Goal: Task Accomplishment & Management: Manage account settings

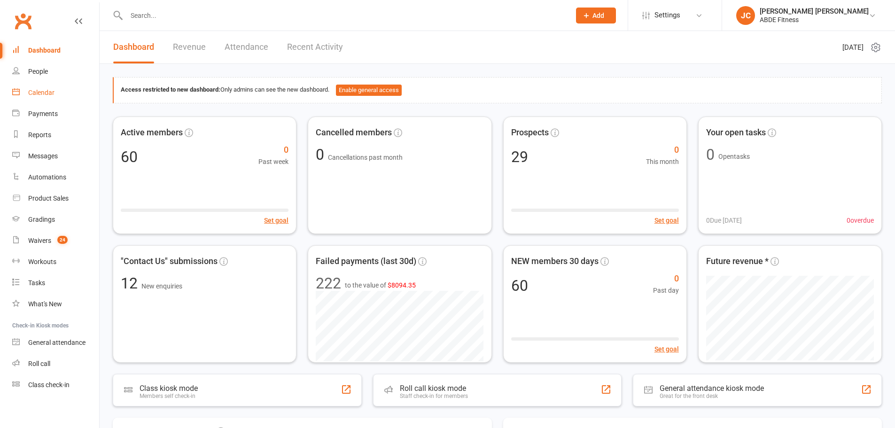
click at [54, 93] on div "Calendar" at bounding box center [41, 93] width 26 height 8
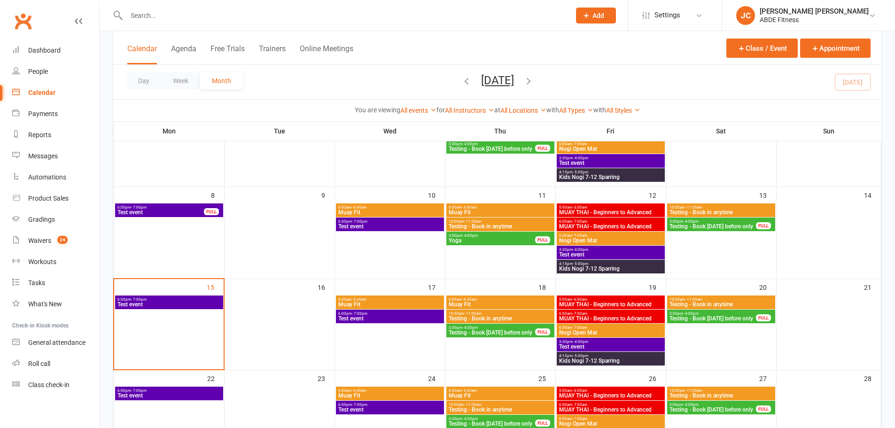
scroll to position [125, 0]
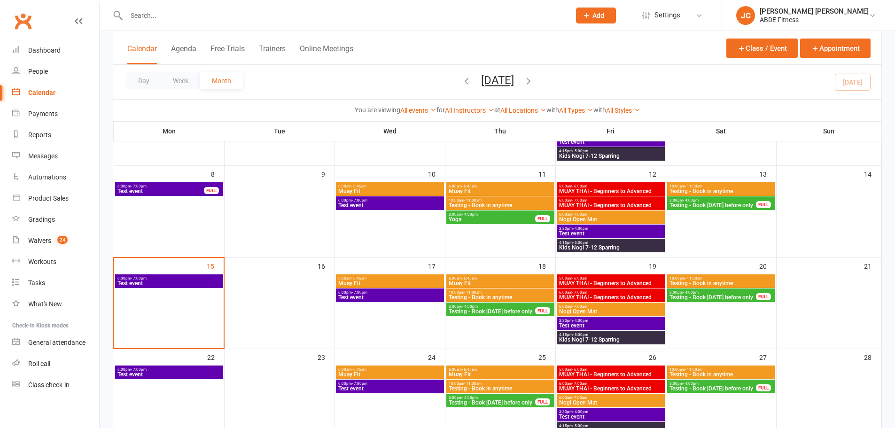
click at [200, 280] on span "6:00pm - 7:00pm" at bounding box center [169, 278] width 104 height 4
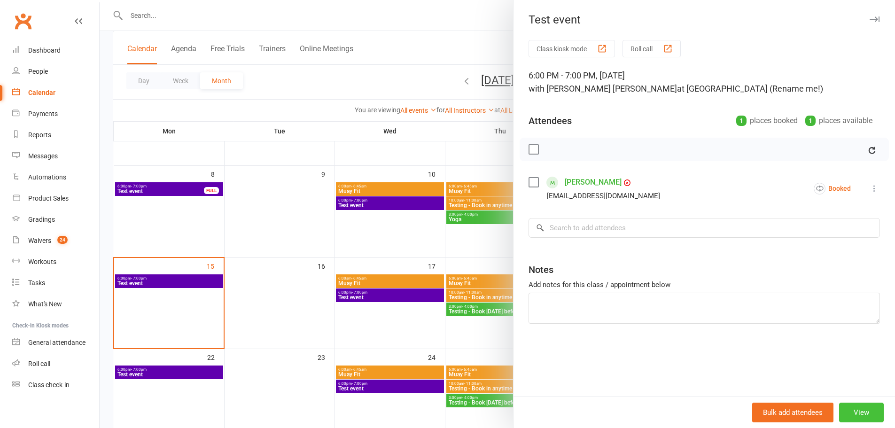
click at [861, 410] on button "View" at bounding box center [861, 413] width 45 height 20
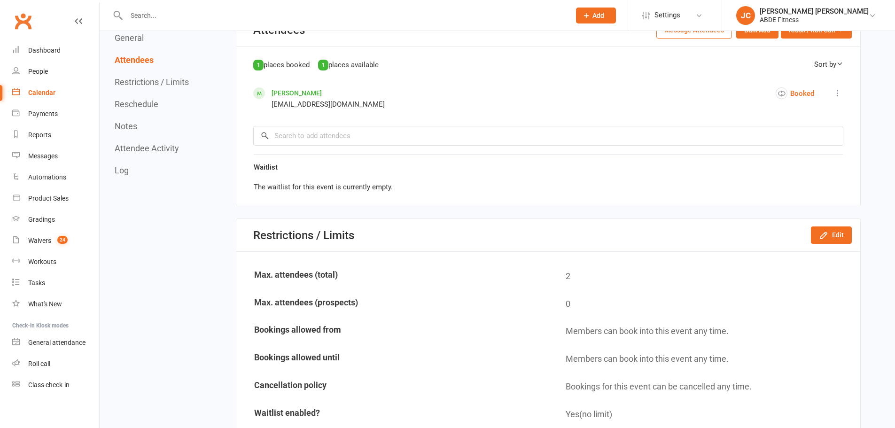
scroll to position [502, 0]
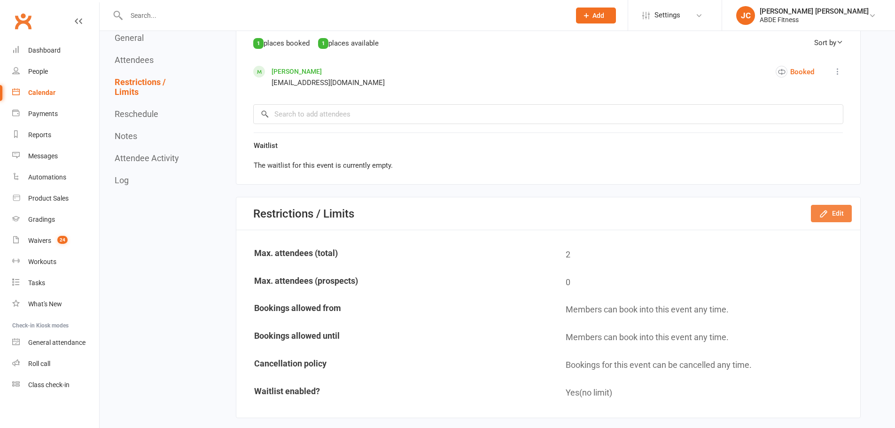
click at [830, 207] on button "Edit" at bounding box center [831, 213] width 41 height 17
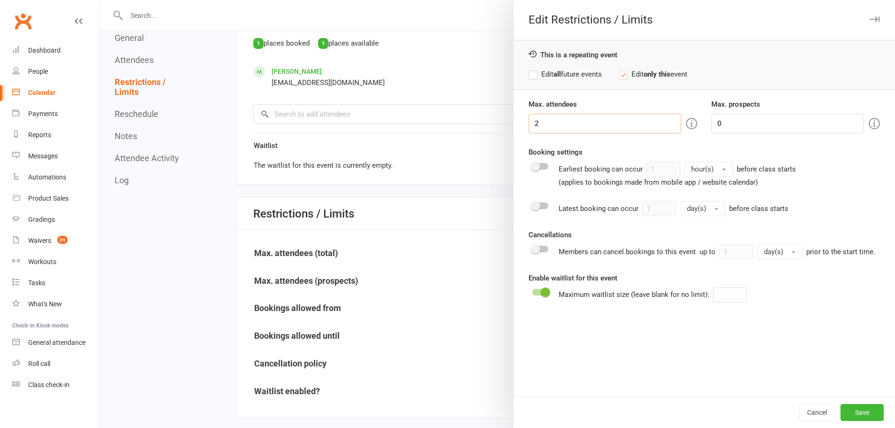
drag, startPoint x: 553, startPoint y: 119, endPoint x: 478, endPoint y: 111, distance: 74.7
click at [478, 0] on div "Edit Restrictions / Limits This is a repeating event Edit all future events Edi…" at bounding box center [498, 0] width 796 height 0
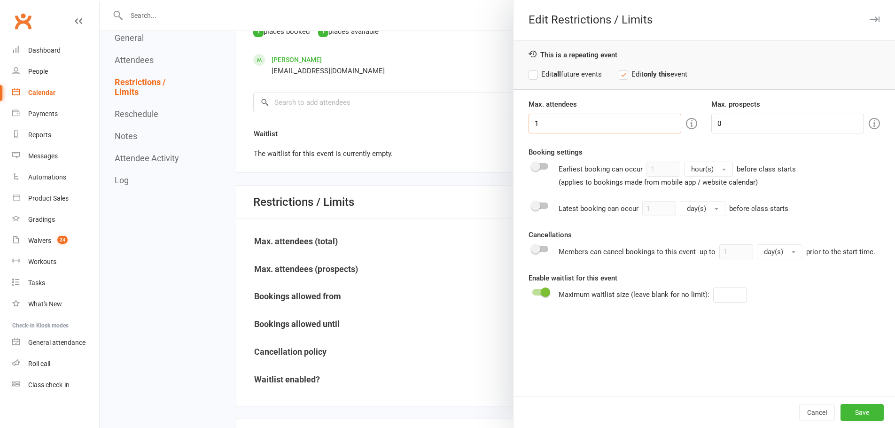
scroll to position [517, 0]
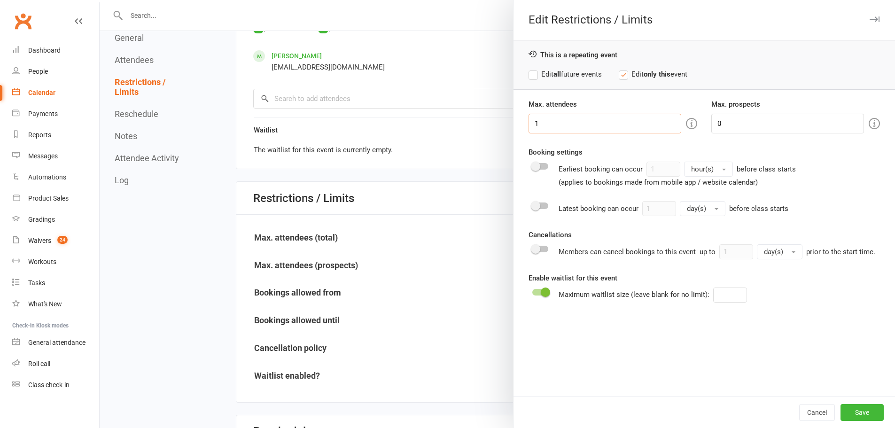
type input "1"
drag, startPoint x: 758, startPoint y: 127, endPoint x: 668, endPoint y: 119, distance: 90.1
type input "1"
click at [853, 415] on button "Save" at bounding box center [862, 412] width 43 height 17
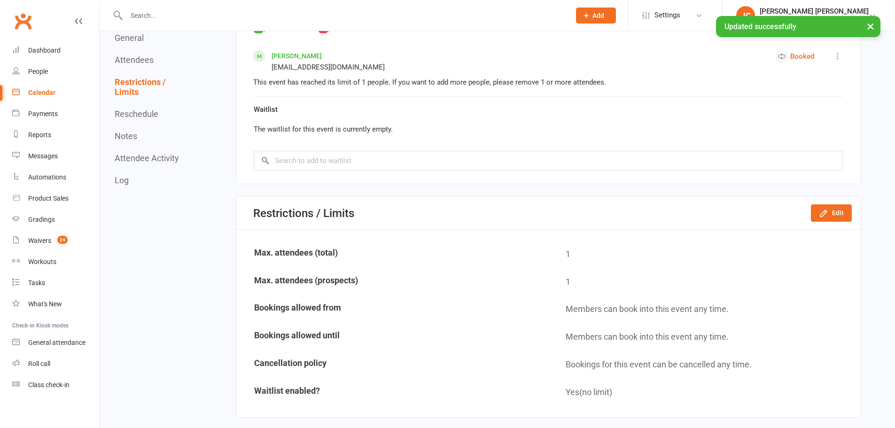
click at [51, 89] on div "Calendar" at bounding box center [41, 93] width 27 height 8
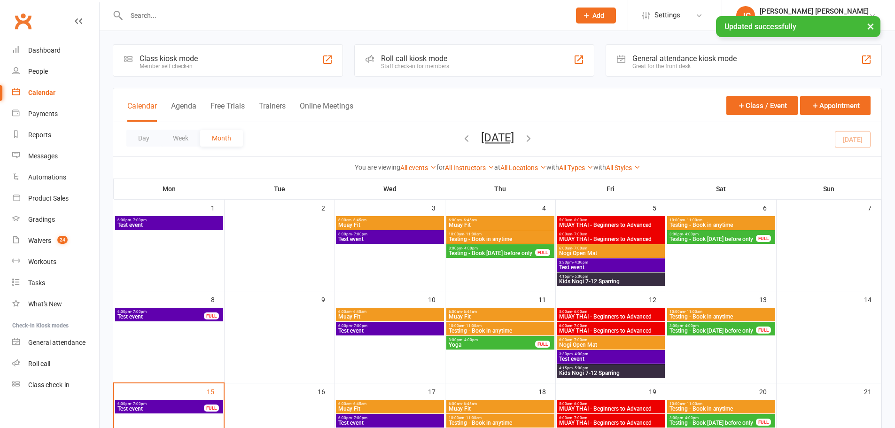
click at [682, 16] on div "× Updated successfully" at bounding box center [441, 16] width 883 height 0
click at [681, 14] on span "Settings" at bounding box center [668, 15] width 26 height 21
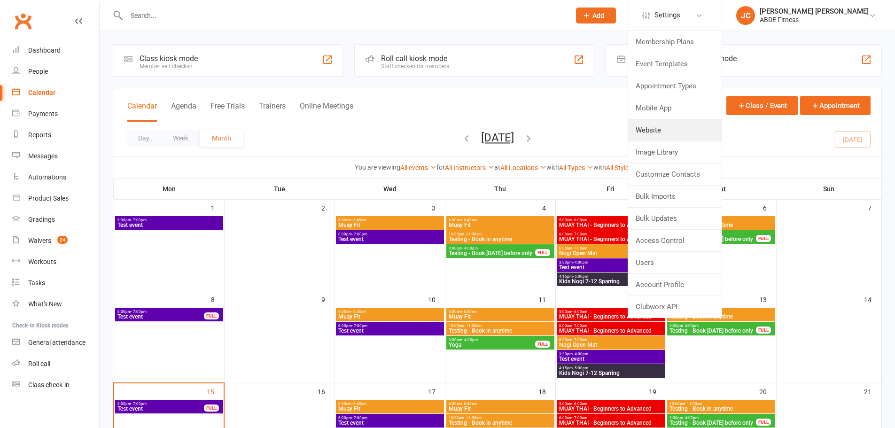
click at [685, 126] on link "Website" at bounding box center [675, 130] width 94 height 22
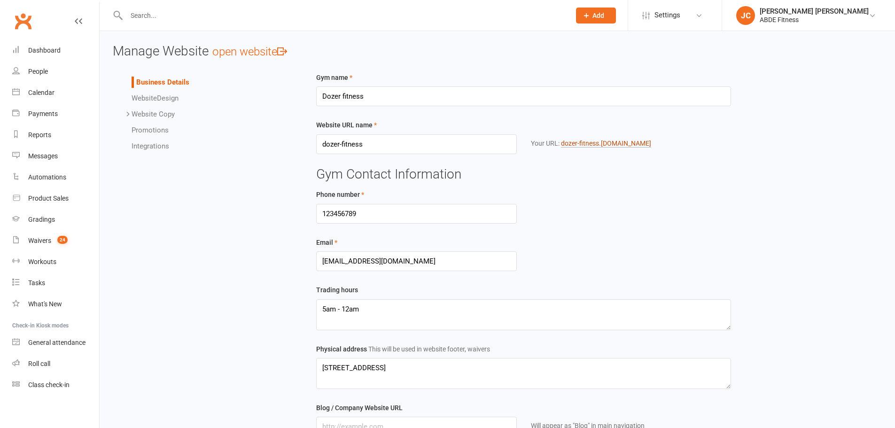
click at [590, 141] on link "dozer-fitness .[DOMAIN_NAME]" at bounding box center [606, 144] width 90 height 8
